Goal: Check status: Check status

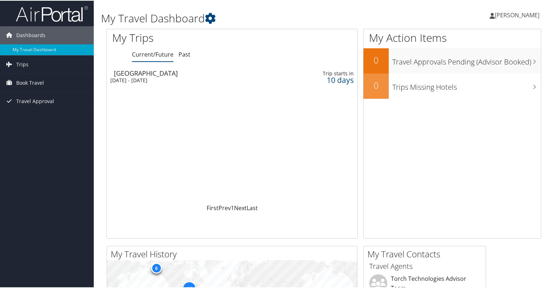
click at [132, 78] on div "[DATE] - [DATE]" at bounding box center [191, 79] width 163 height 6
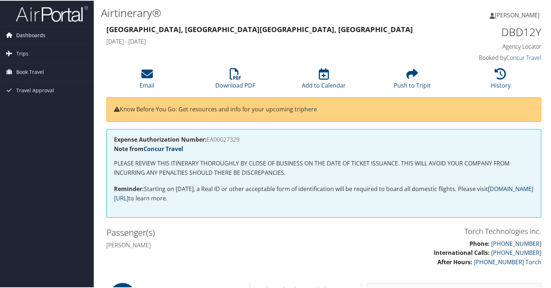
click at [30, 35] on span "Dashboards" at bounding box center [30, 35] width 29 height 18
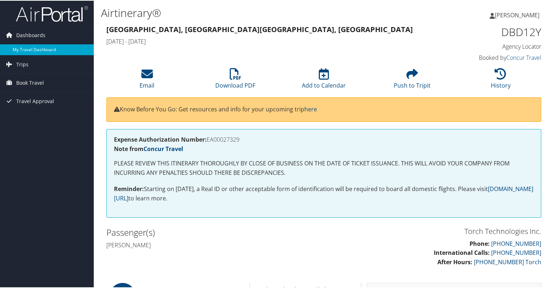
click at [22, 49] on link "My Travel Dashboard" at bounding box center [47, 49] width 94 height 11
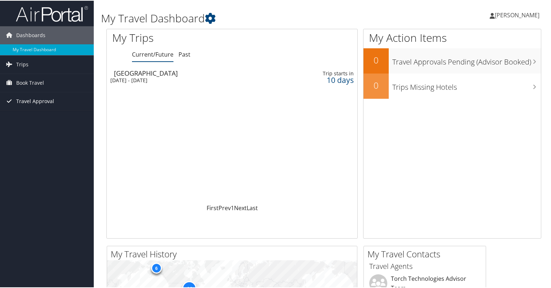
click at [32, 101] on span "Travel Approval" at bounding box center [35, 101] width 38 height 18
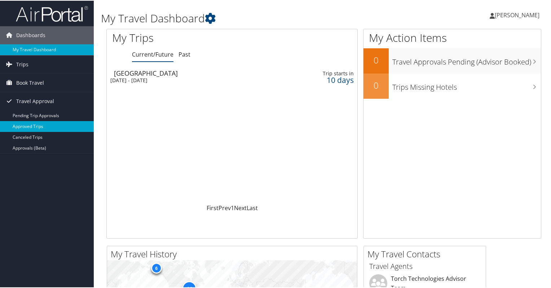
click at [27, 128] on link "Approved Trips" at bounding box center [47, 125] width 94 height 11
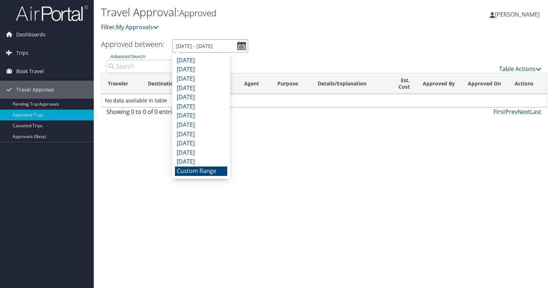
click at [237, 44] on input "8/5/2025 - 9/5/2025" at bounding box center [210, 45] width 76 height 13
click at [208, 44] on input "8/5/2025 - 9/5/2025" at bounding box center [210, 45] width 76 height 13
type input "8/5/2025 - 9/20/2025"
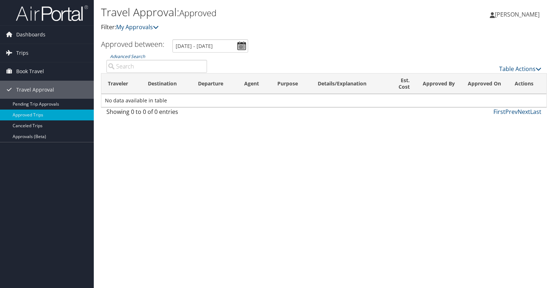
click at [276, 43] on ul "Approved between: 8/5/2025 - 9/5/2025" at bounding box center [320, 45] width 454 height 13
click at [239, 45] on input "8/5/2025 - 9/5/2025" at bounding box center [210, 45] width 76 height 13
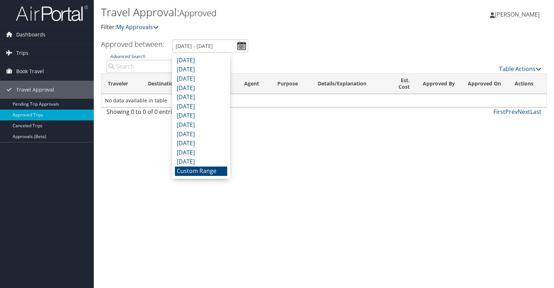
click at [302, 51] on ul "Approved between: 8/5/2025 - 9/5/2025" at bounding box center [320, 45] width 454 height 13
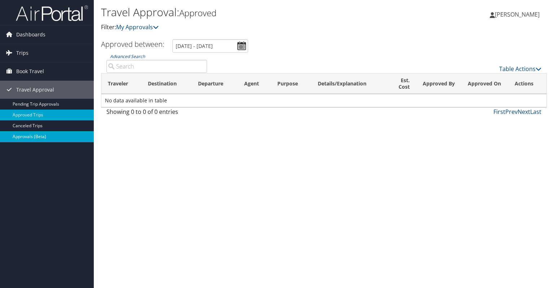
click at [34, 137] on link "Approvals (Beta)" at bounding box center [47, 136] width 94 height 11
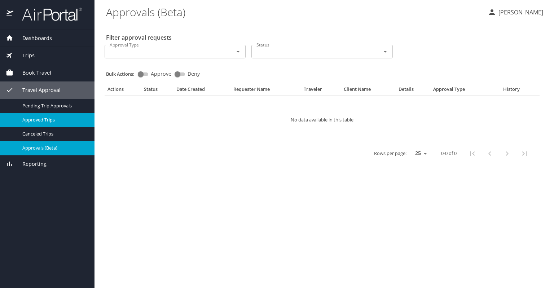
click at [42, 122] on span "Approved Trips" at bounding box center [53, 120] width 63 height 7
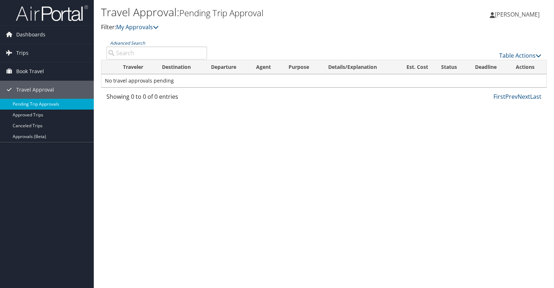
click at [49, 105] on link "Pending Trip Approvals" at bounding box center [47, 104] width 94 height 11
click at [21, 53] on span "Trips" at bounding box center [22, 53] width 12 height 18
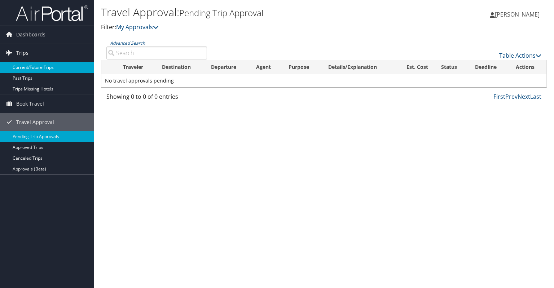
click at [27, 65] on link "Current/Future Trips" at bounding box center [47, 67] width 94 height 11
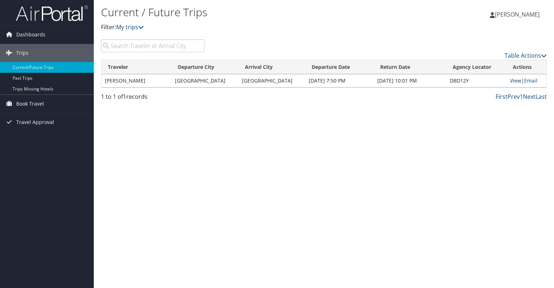
click at [513, 79] on link "View" at bounding box center [515, 80] width 11 height 7
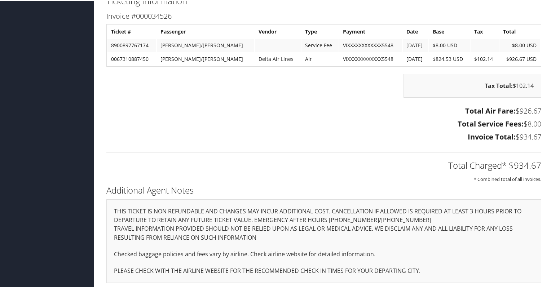
scroll to position [853, 0]
